Goal: Task Accomplishment & Management: Manage account settings

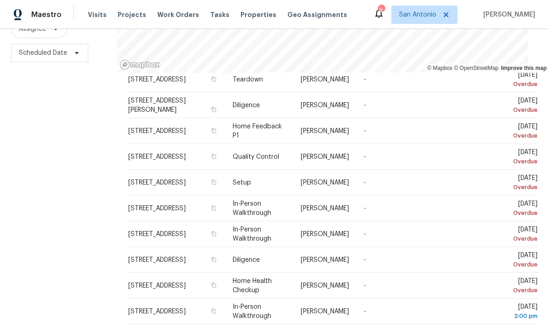
scroll to position [34, 0]
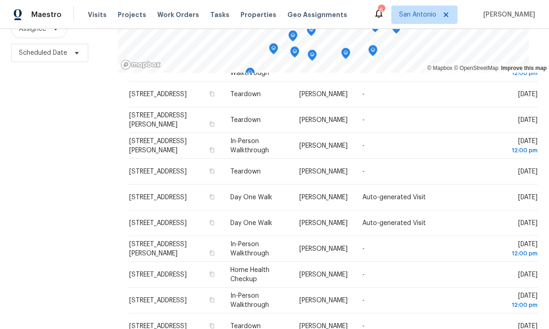
click at [363, 311] on div "Address Type Assignee Comments Scheduled Date ↑ 12815 El Sendero St, San Antoni…" at bounding box center [333, 73] width 409 height 566
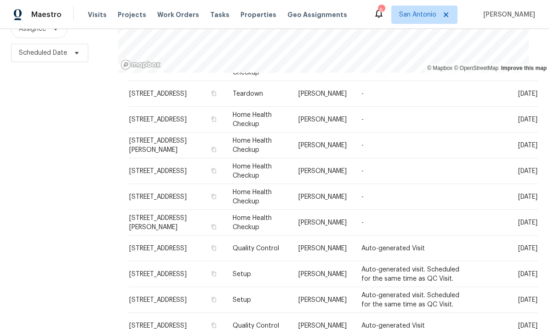
scroll to position [282, 0]
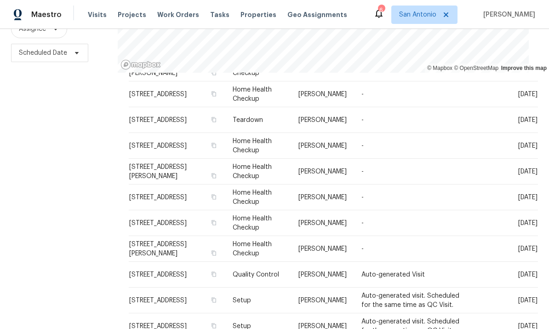
scroll to position [34, 0]
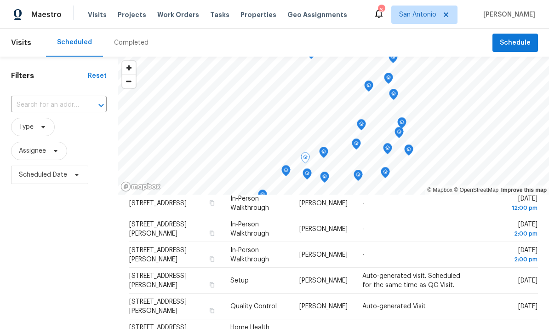
click at [0, 0] on span at bounding box center [0, 0] width 0 height 0
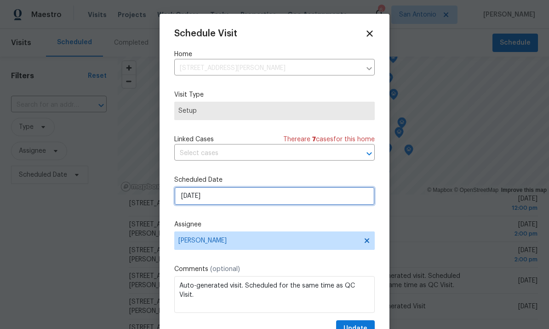
click at [240, 193] on input "9/4/2025" at bounding box center [274, 196] width 200 height 18
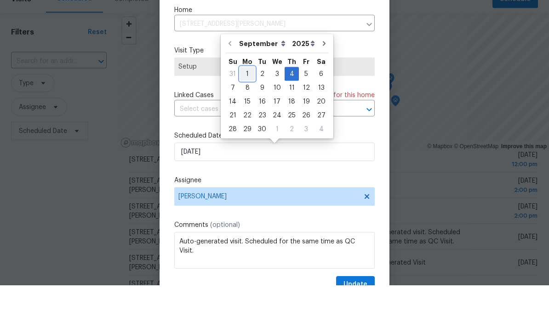
click at [245, 111] on div "1" at bounding box center [247, 117] width 15 height 13
type input "9/1/2025"
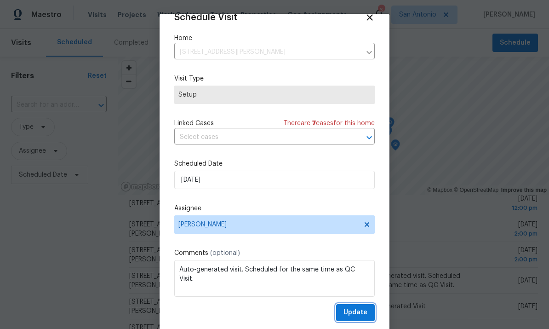
click at [358, 314] on span "Update" at bounding box center [355, 312] width 24 height 11
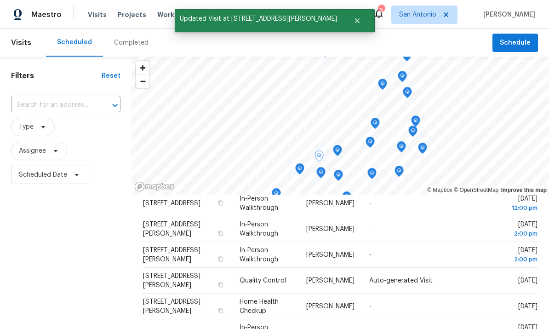
click at [0, 0] on icon at bounding box center [0, 0] width 0 height 0
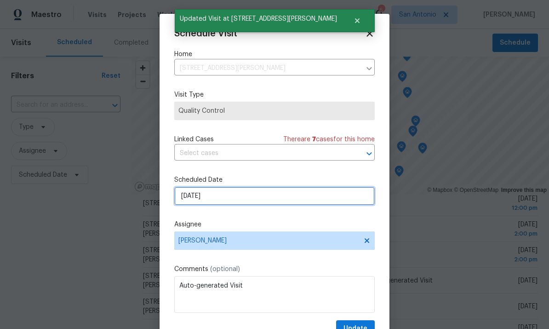
click at [240, 196] on input "9/4/2025" at bounding box center [274, 196] width 200 height 18
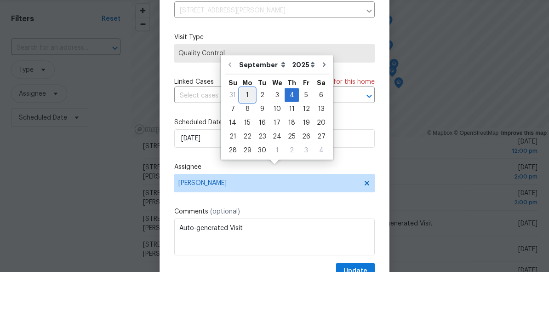
click at [250, 146] on div "1" at bounding box center [247, 152] width 15 height 13
type input "9/1/2025"
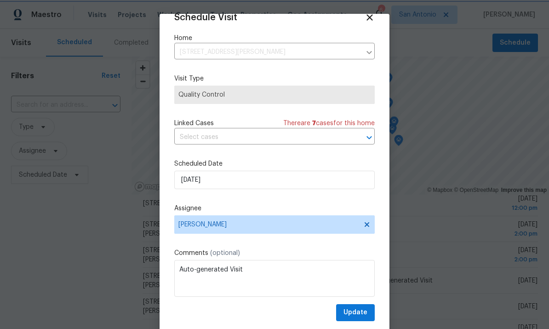
scroll to position [18, 0]
click at [363, 315] on span "Update" at bounding box center [355, 312] width 24 height 11
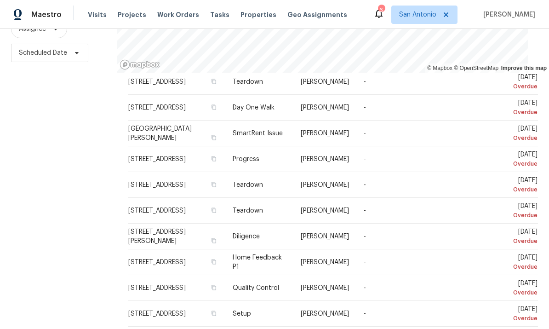
scroll to position [40, 0]
